Goal: Navigation & Orientation: Find specific page/section

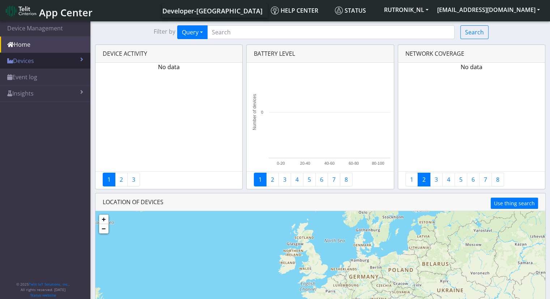
click at [57, 56] on link "Devices" at bounding box center [45, 61] width 90 height 16
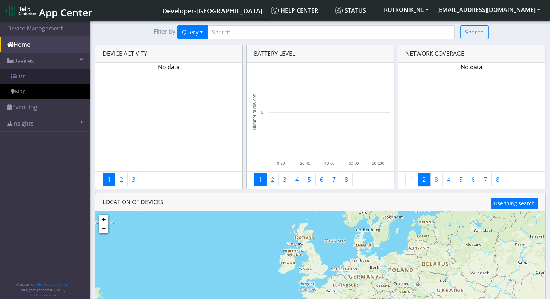
click at [52, 72] on link "List" at bounding box center [45, 76] width 90 height 15
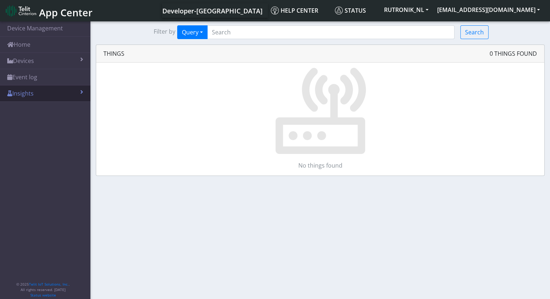
click at [53, 90] on link "Insights" at bounding box center [45, 93] width 90 height 16
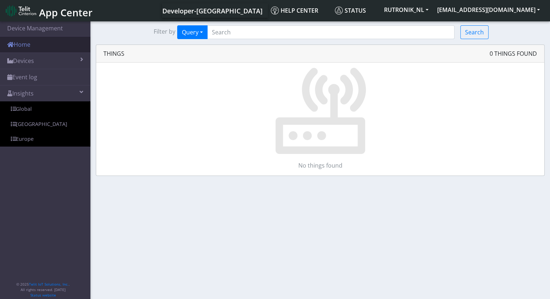
click at [37, 47] on link "Home" at bounding box center [45, 44] width 90 height 16
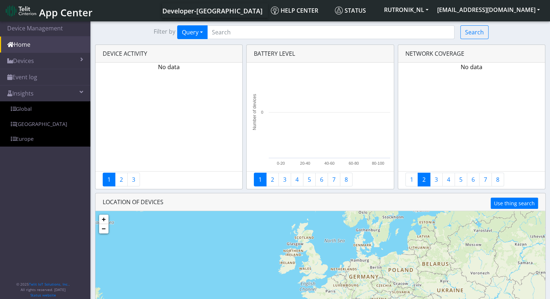
drag, startPoint x: 169, startPoint y: 149, endPoint x: 168, endPoint y: 154, distance: 4.6
